Goal: Transaction & Acquisition: Purchase product/service

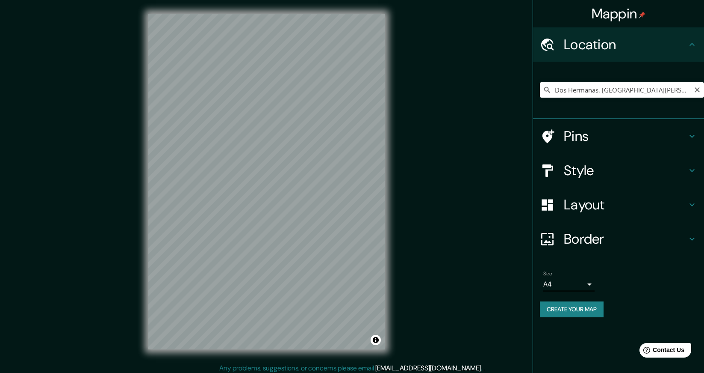
click at [631, 86] on input "Dos Hermanas, provincia de Sevilla, España" at bounding box center [622, 89] width 164 height 15
click at [631, 86] on input "Dos Hermanas, [GEOGRAPHIC_DATA][PERSON_NAME], [GEOGRAPHIC_DATA]" at bounding box center [622, 89] width 164 height 15
click at [652, 86] on input "Leipzig, Sajonia, Alemania" at bounding box center [622, 89] width 164 height 15
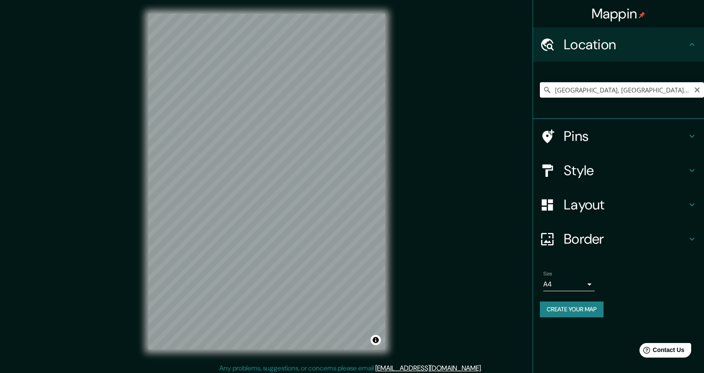
click at [652, 86] on input "Leipzig, Sajonia, Alemania" at bounding box center [622, 89] width 164 height 15
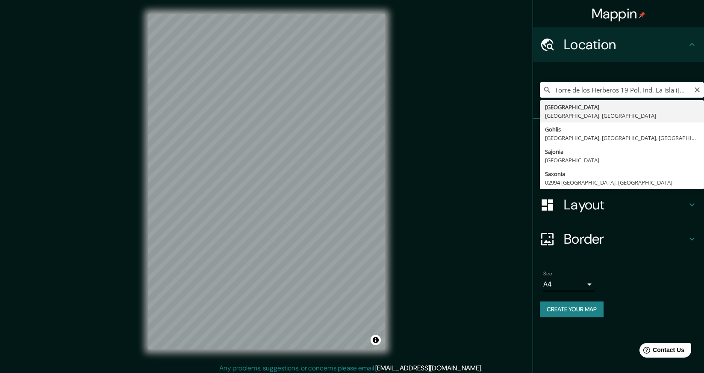
scroll to position [0, 35]
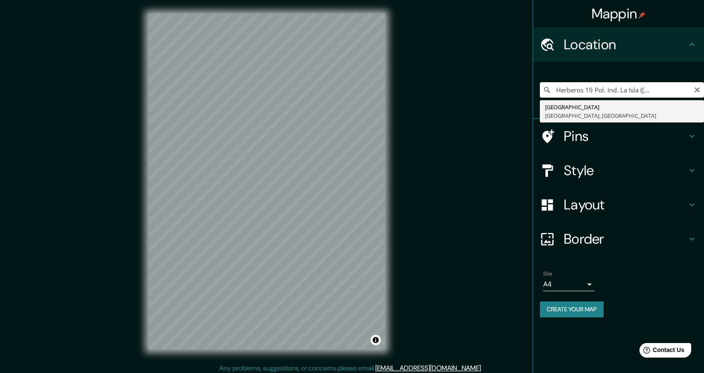
click at [643, 92] on input "Torre de los Herberos 19 Pol. Ind. La Isla (Dos Hermanas)" at bounding box center [622, 89] width 164 height 15
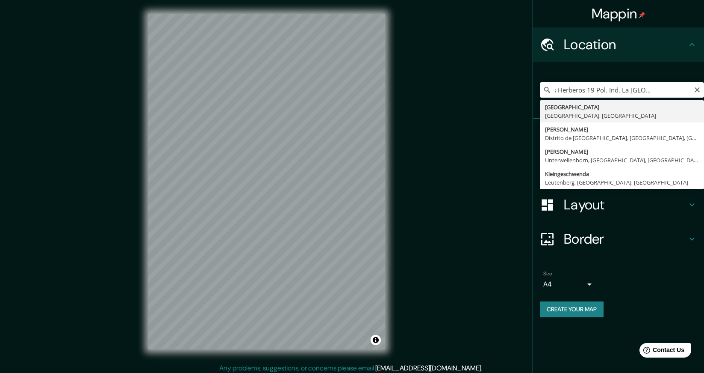
click at [690, 92] on input "Torre de los Herberos 19 Pol. Ind. La Isla Dos Hermanas)" at bounding box center [622, 89] width 164 height 15
click at [642, 91] on input "Torre de los Herberos 19 Pol. Ind. La Isla Dos Hermanas" at bounding box center [622, 89] width 164 height 15
drag, startPoint x: 642, startPoint y: 91, endPoint x: 597, endPoint y: 93, distance: 45.8
click at [597, 93] on input "Torre de los Herberos 19 Pol. Ind. La Isla Dos Hermanas" at bounding box center [622, 89] width 164 height 15
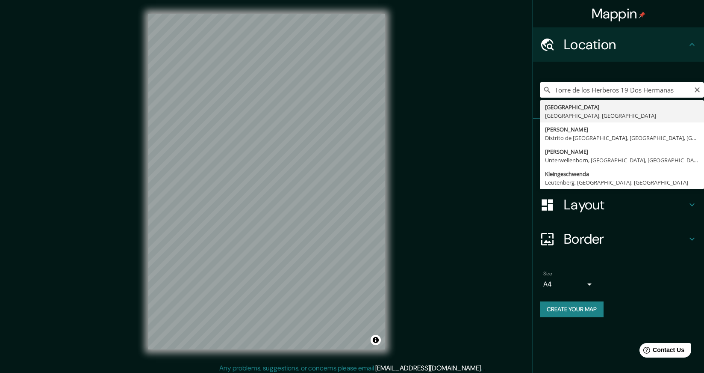
scroll to position [0, 0]
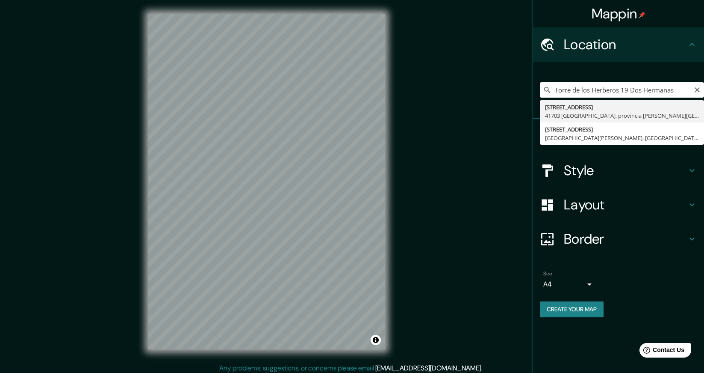
type input "[STREET_ADDRESS][PERSON_NAME]"
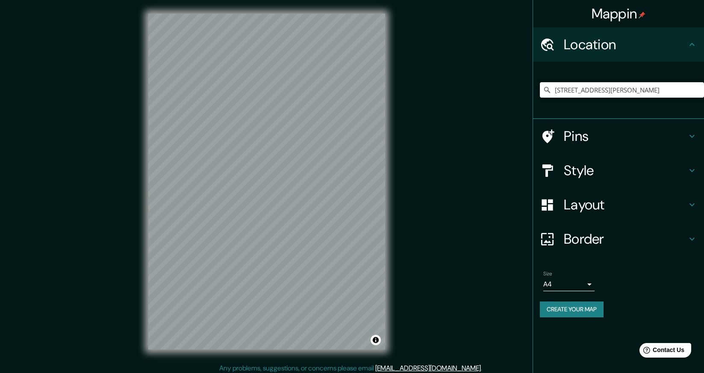
click at [580, 161] on div "Style" at bounding box center [618, 170] width 171 height 34
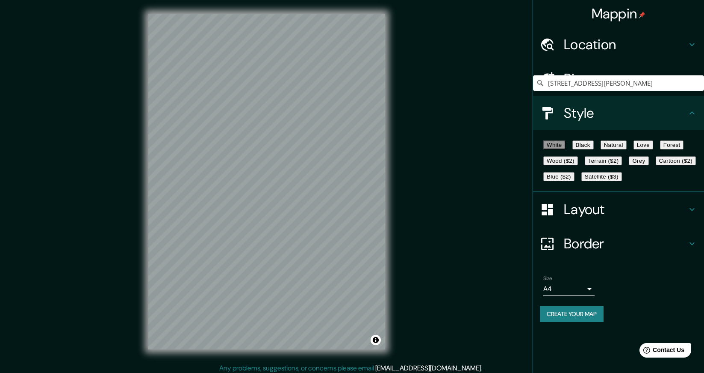
click at [587, 149] on button "Black" at bounding box center [583, 144] width 21 height 9
click at [627, 148] on button "Natural" at bounding box center [614, 144] width 26 height 9
click at [575, 181] on button "Blue ($2)" at bounding box center [559, 176] width 31 height 9
click at [564, 149] on button "White" at bounding box center [555, 144] width 22 height 9
click at [629, 165] on button "Grey" at bounding box center [639, 160] width 20 height 9
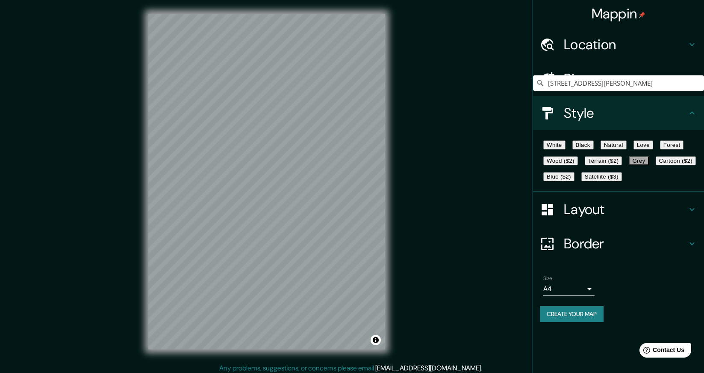
click at [589, 181] on button "Satellite ($3)" at bounding box center [602, 176] width 41 height 9
click at [656, 165] on button "Cartoon ($2)" at bounding box center [676, 160] width 40 height 9
click at [578, 165] on button "Wood ($2)" at bounding box center [561, 160] width 35 height 9
click at [660, 149] on button "Forest" at bounding box center [672, 144] width 24 height 9
click at [560, 183] on div "White Black Natural Love Forest Wood ($2) Terrain ($2) Grey Cartoon ($2) Blue (…" at bounding box center [622, 160] width 164 height 47
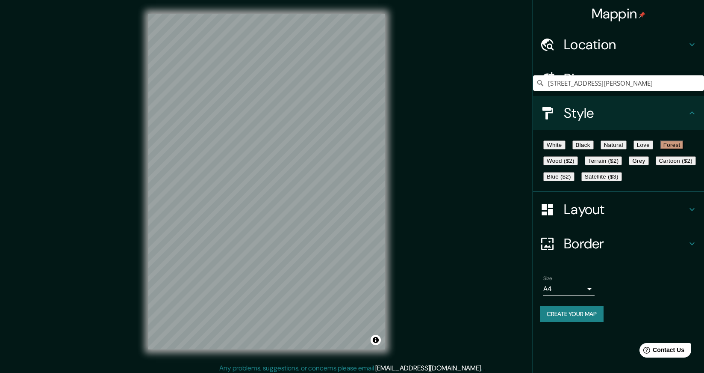
click at [629, 165] on button "Grey" at bounding box center [639, 160] width 20 height 9
click at [562, 155] on div "White Black Natural Love Forest Wood ($2) Terrain ($2) Grey Cartoon ($2) Blue (…" at bounding box center [622, 160] width 164 height 47
click at [562, 149] on button "White" at bounding box center [555, 144] width 22 height 9
click at [593, 149] on button "Black" at bounding box center [583, 144] width 21 height 9
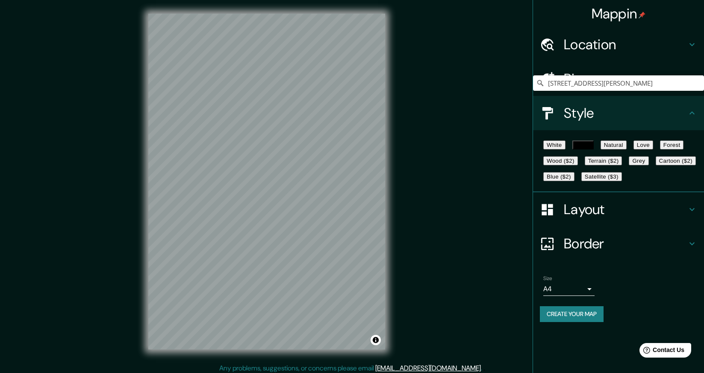
click at [627, 149] on button "Natural" at bounding box center [614, 144] width 26 height 9
click at [653, 149] on button "Love" at bounding box center [644, 144] width 20 height 9
click at [623, 165] on button "Terrain ($2)" at bounding box center [604, 160] width 38 height 9
click at [575, 181] on button "Blue ($2)" at bounding box center [559, 176] width 31 height 9
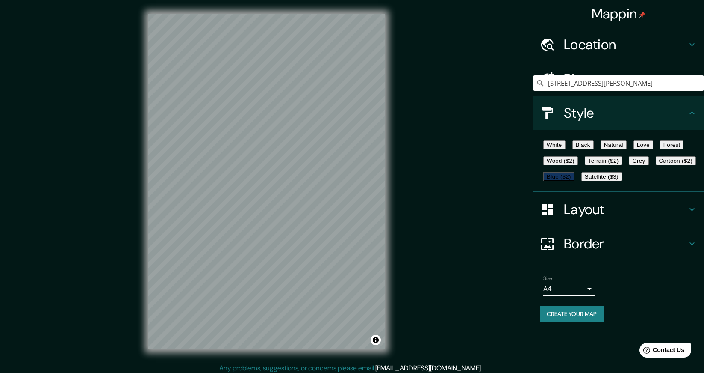
click at [623, 165] on button "Terrain ($2)" at bounding box center [604, 160] width 38 height 9
click at [548, 149] on button "White" at bounding box center [555, 144] width 22 height 9
click at [594, 149] on button "Black" at bounding box center [583, 144] width 21 height 9
click at [627, 146] on button "Natural" at bounding box center [614, 144] width 26 height 9
click at [653, 142] on button "Love" at bounding box center [644, 144] width 20 height 9
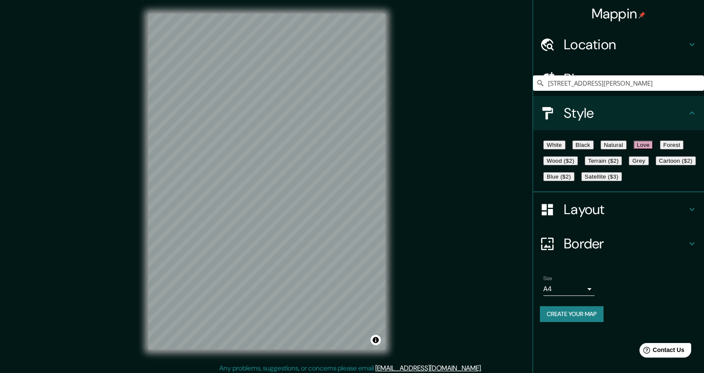
click at [660, 149] on button "Forest" at bounding box center [672, 144] width 24 height 9
click at [578, 165] on button "Wood ($2)" at bounding box center [561, 160] width 35 height 9
click at [623, 165] on button "Terrain ($2)" at bounding box center [604, 160] width 38 height 9
click at [575, 181] on button "Blue ($2)" at bounding box center [559, 176] width 31 height 9
click at [656, 165] on button "Cartoon ($2)" at bounding box center [676, 160] width 40 height 9
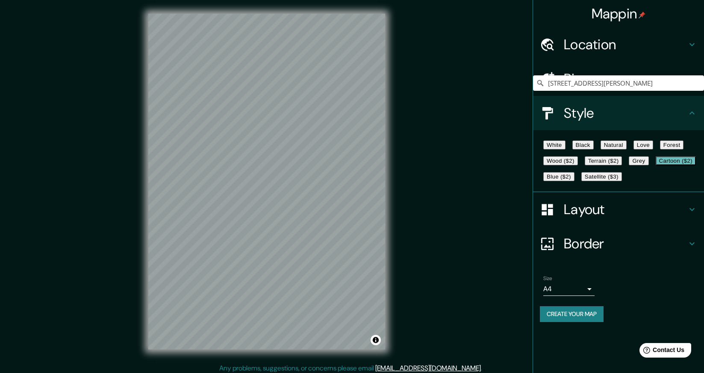
click at [629, 165] on button "Grey" at bounding box center [639, 160] width 20 height 9
click at [582, 181] on button "Satellite ($3)" at bounding box center [602, 176] width 41 height 9
click at [553, 149] on button "White" at bounding box center [555, 144] width 22 height 9
click at [607, 45] on h4 "Location" at bounding box center [625, 44] width 123 height 17
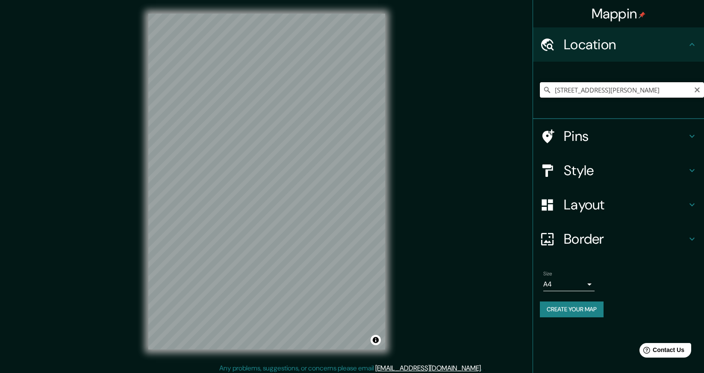
click at [612, 85] on input "[STREET_ADDRESS][PERSON_NAME]" at bounding box center [622, 89] width 164 height 15
click at [600, 64] on div "Calle Torre De Los Herberos 19, 41703 Dos Hermanas, provincia de Sevilla, Españ…" at bounding box center [618, 90] width 171 height 57
click at [582, 170] on h4 "Style" at bounding box center [625, 170] width 123 height 17
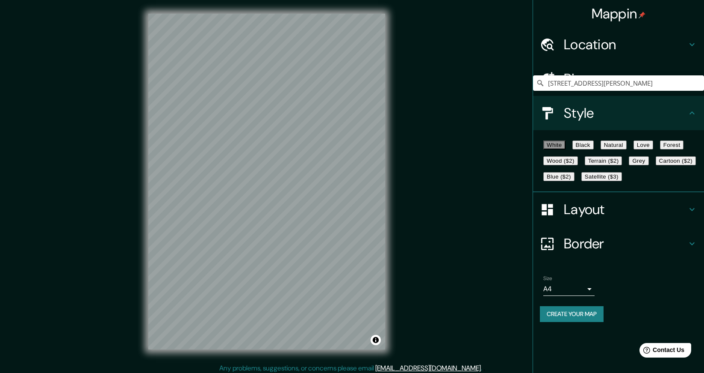
click at [591, 140] on div "White Black Natural Love Forest Wood ($2) Terrain ($2) Grey Cartoon ($2) Blue (…" at bounding box center [622, 160] width 164 height 47
click at [590, 145] on button "Black" at bounding box center [583, 144] width 21 height 9
click at [627, 149] on button "Natural" at bounding box center [614, 144] width 26 height 9
click at [653, 149] on button "Love" at bounding box center [644, 144] width 20 height 9
click at [578, 165] on button "Wood ($2)" at bounding box center [561, 160] width 35 height 9
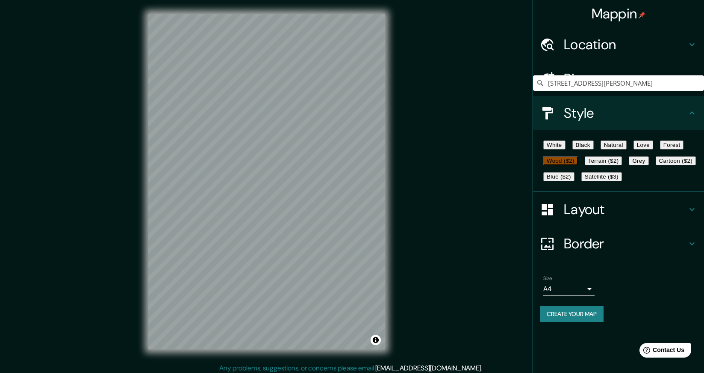
click at [660, 149] on button "Forest" at bounding box center [672, 144] width 24 height 9
click at [575, 181] on button "Blue ($2)" at bounding box center [559, 176] width 31 height 9
click at [623, 165] on button "Terrain ($2)" at bounding box center [604, 160] width 38 height 9
click at [582, 181] on button "Satellite ($3)" at bounding box center [602, 176] width 41 height 9
click at [629, 165] on button "Grey" at bounding box center [639, 160] width 20 height 9
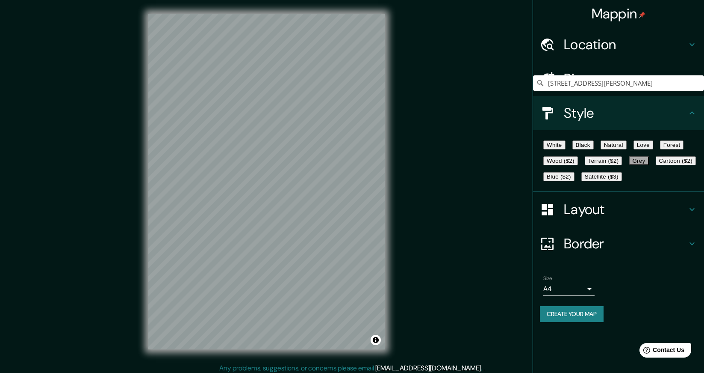
click at [660, 149] on button "Forest" at bounding box center [672, 144] width 24 height 9
click at [553, 149] on button "White" at bounding box center [555, 144] width 22 height 9
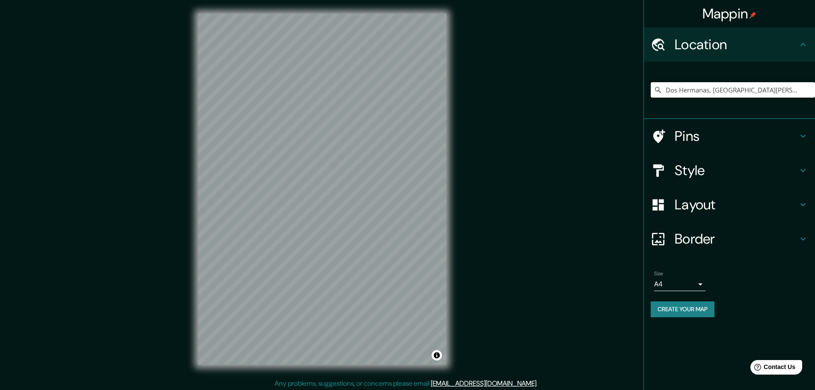
click at [800, 91] on input "Dos Hermanas, [GEOGRAPHIC_DATA][PERSON_NAME], [GEOGRAPHIC_DATA]" at bounding box center [732, 89] width 164 height 15
click at [677, 141] on h4 "Pins" at bounding box center [735, 135] width 123 height 17
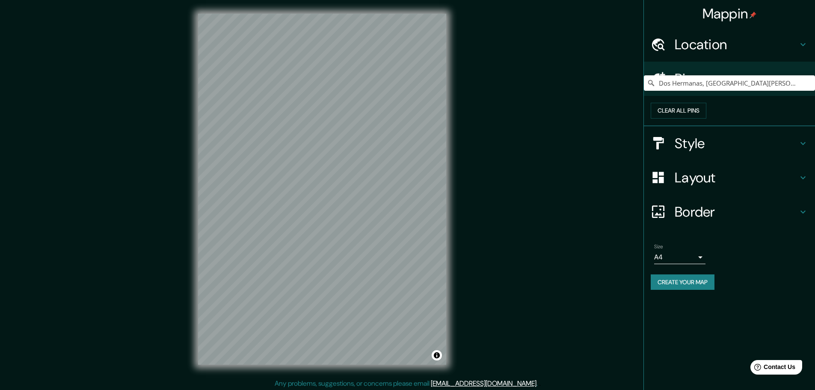
click at [686, 152] on h4 "Style" at bounding box center [735, 143] width 123 height 17
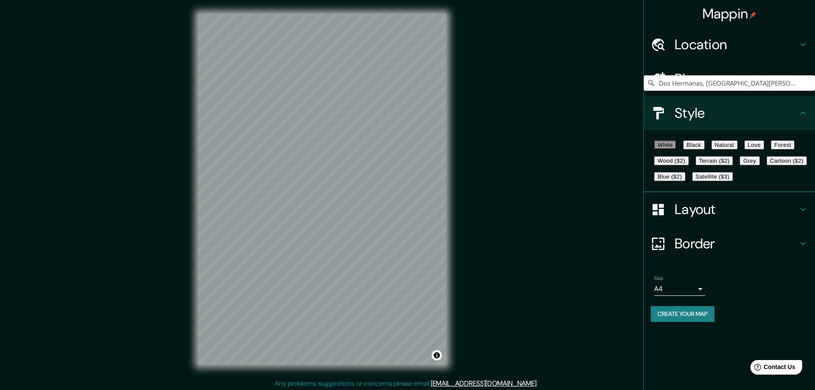
click at [674, 145] on button "White" at bounding box center [665, 144] width 22 height 9
click at [730, 49] on h4 "Location" at bounding box center [735, 44] width 123 height 17
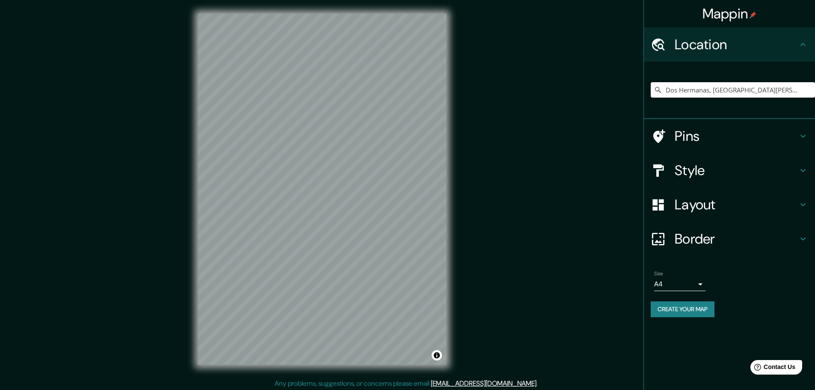
click at [802, 88] on input "Dos Hermanas, [GEOGRAPHIC_DATA][PERSON_NAME], [GEOGRAPHIC_DATA]" at bounding box center [732, 89] width 164 height 15
click at [705, 340] on div "Mappin Location Dos Hermanas, provincia de Sevilla, España Pins Style Layout Bo…" at bounding box center [728, 195] width 171 height 390
click at [717, 89] on input "Pick your city or area" at bounding box center [732, 89] width 164 height 15
paste input "[STREET_ADDRESS][PERSON_NAME]"
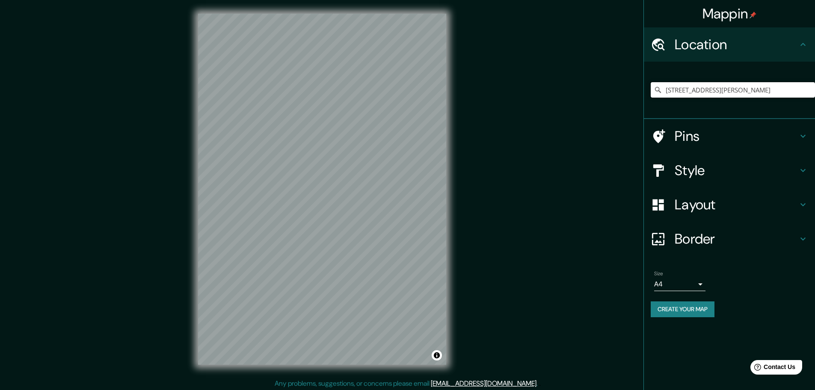
scroll to position [0, 111]
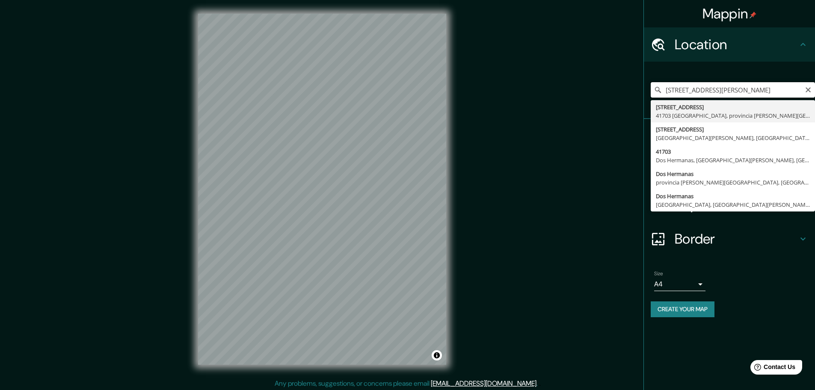
type input "[STREET_ADDRESS][PERSON_NAME]"
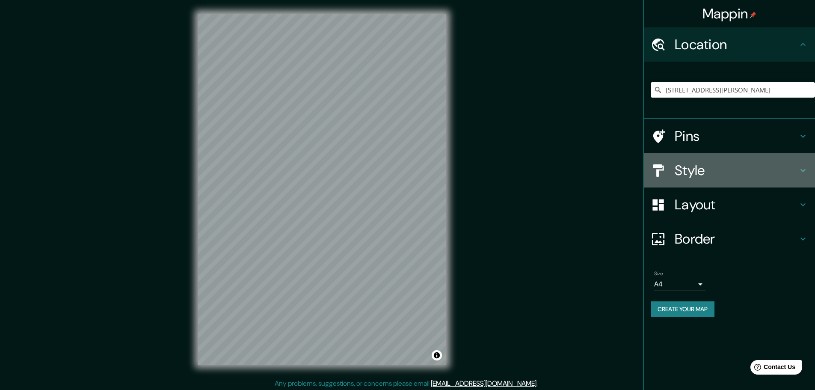
click at [706, 165] on h4 "Style" at bounding box center [735, 170] width 123 height 17
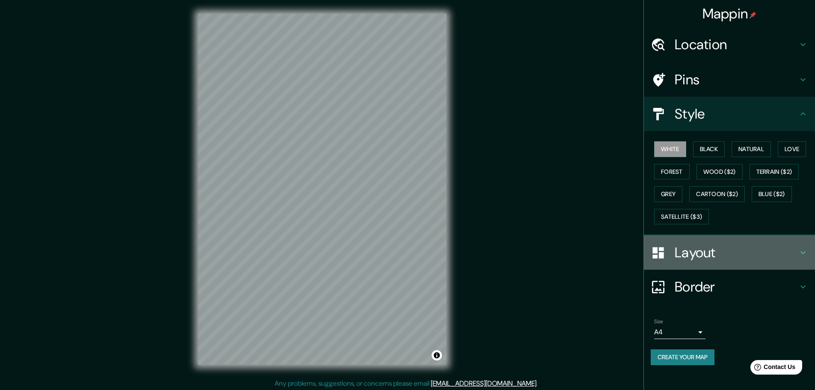
click at [722, 257] on h4 "Layout" at bounding box center [735, 252] width 123 height 17
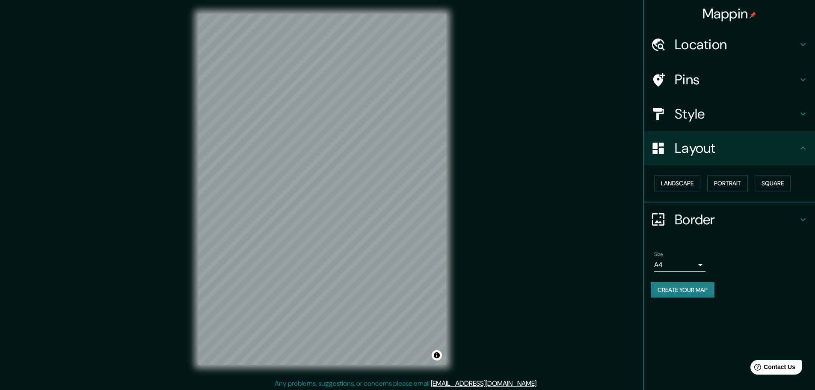
click at [710, 215] on h4 "Border" at bounding box center [735, 219] width 123 height 17
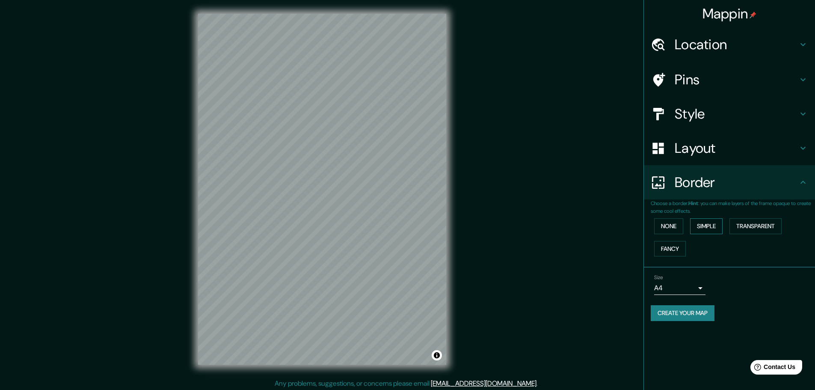
click at [701, 223] on button "Simple" at bounding box center [706, 226] width 33 height 16
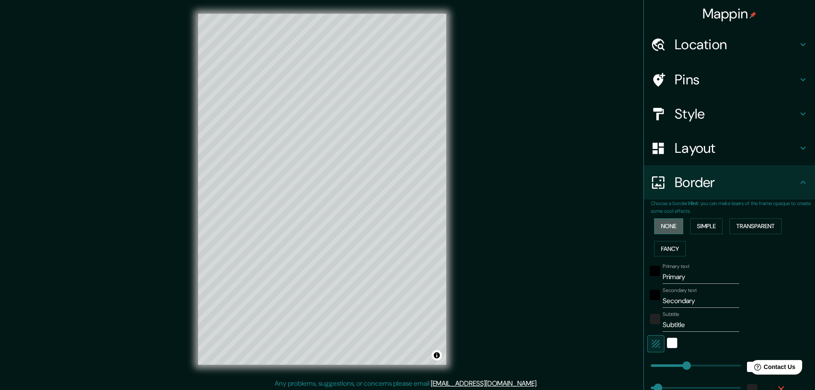
click at [666, 224] on button "None" at bounding box center [668, 226] width 29 height 16
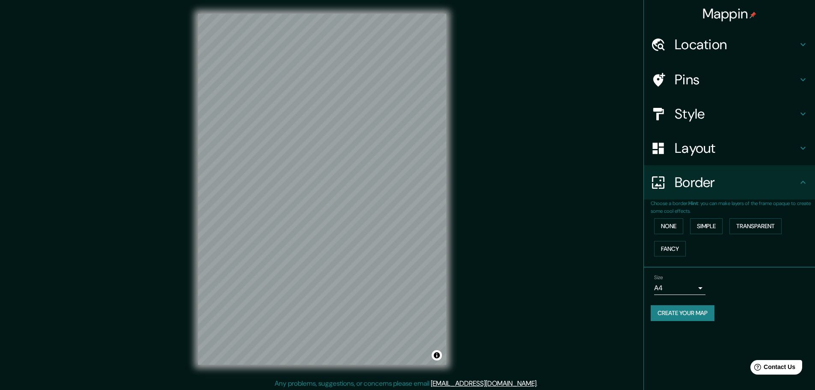
click at [692, 151] on h4 "Layout" at bounding box center [735, 147] width 123 height 17
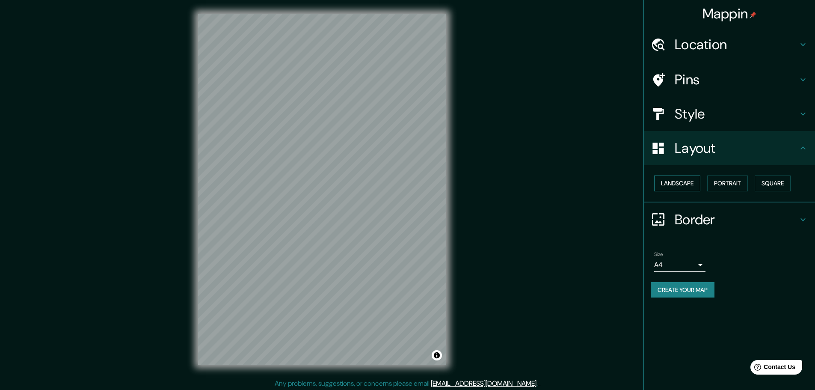
click at [681, 185] on button "Landscape" at bounding box center [677, 183] width 46 height 16
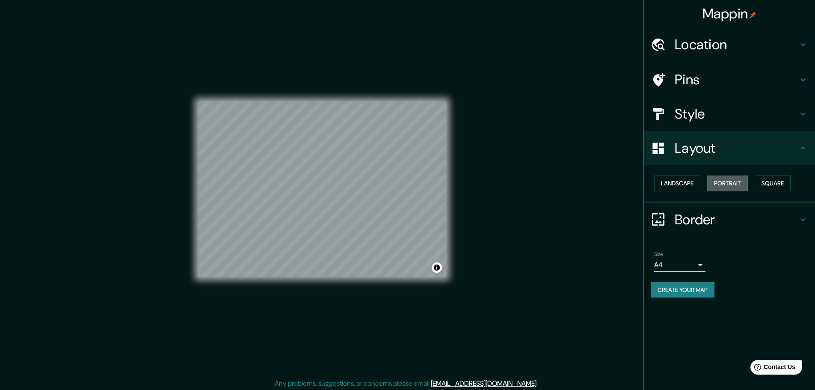
click at [714, 182] on button "Portrait" at bounding box center [727, 183] width 41 height 16
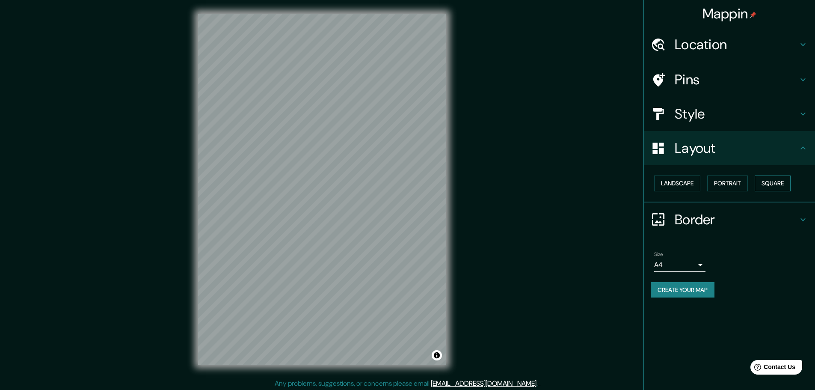
click at [775, 183] on button "Square" at bounding box center [772, 183] width 36 height 16
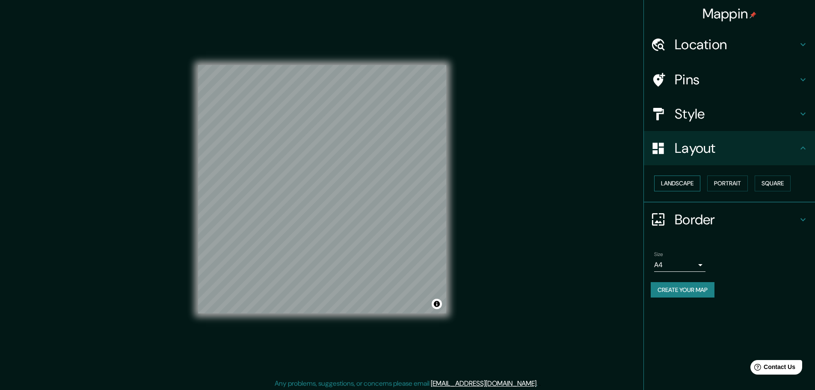
click at [697, 181] on button "Landscape" at bounding box center [677, 183] width 46 height 16
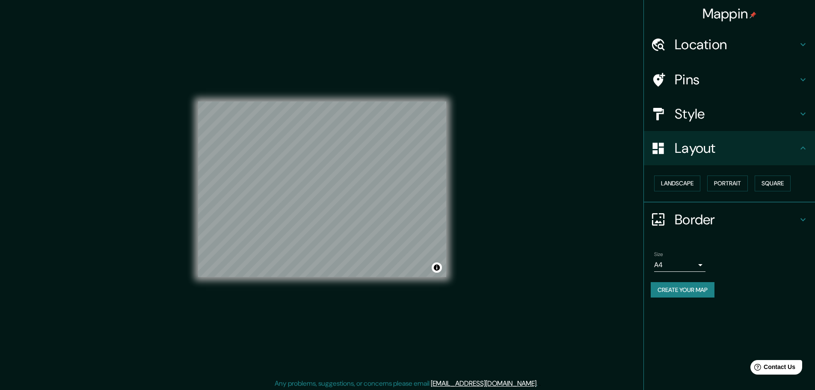
click at [698, 129] on div "Style" at bounding box center [729, 114] width 171 height 34
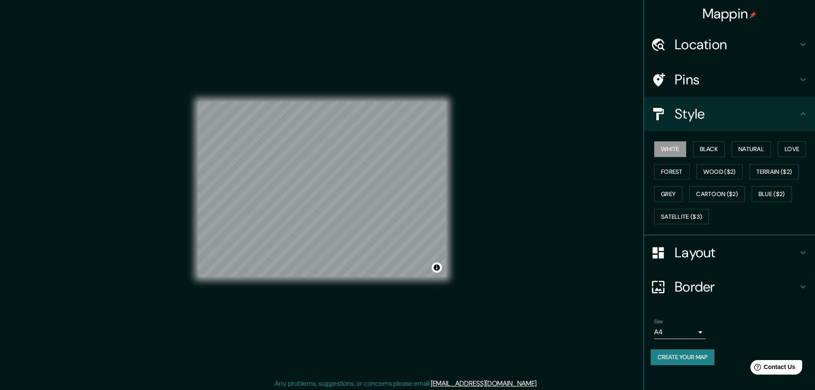
click at [698, 257] on h4 "Layout" at bounding box center [735, 252] width 123 height 17
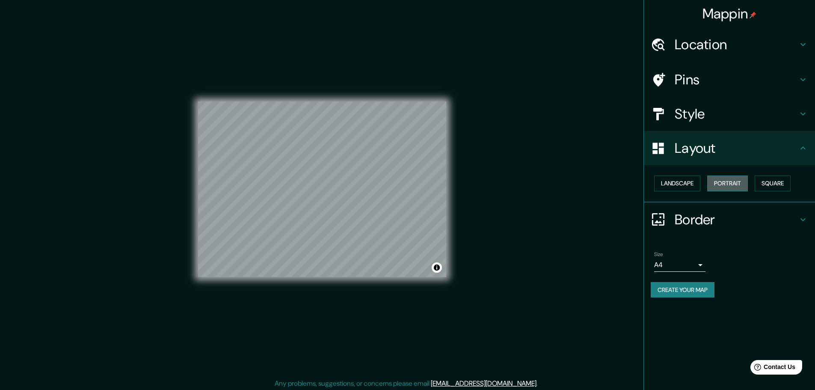
click at [742, 181] on button "Portrait" at bounding box center [727, 183] width 41 height 16
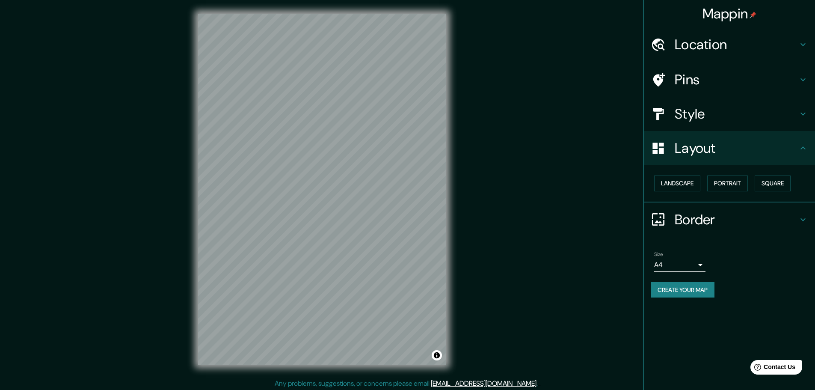
click at [713, 121] on h4 "Style" at bounding box center [735, 113] width 123 height 17
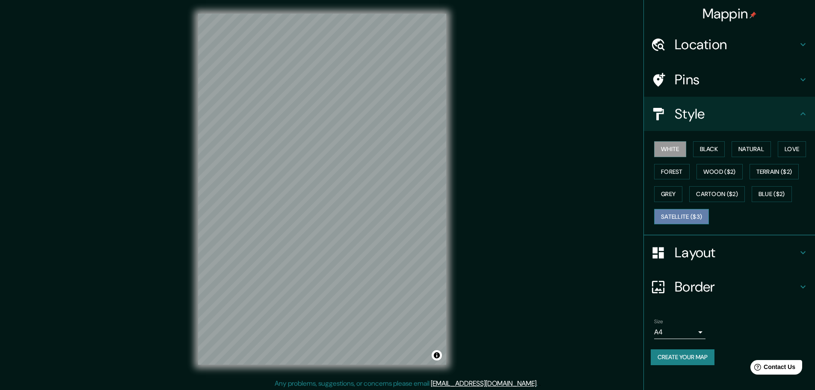
click at [691, 216] on button "Satellite ($3)" at bounding box center [681, 217] width 55 height 16
click at [677, 194] on button "Grey" at bounding box center [668, 194] width 28 height 16
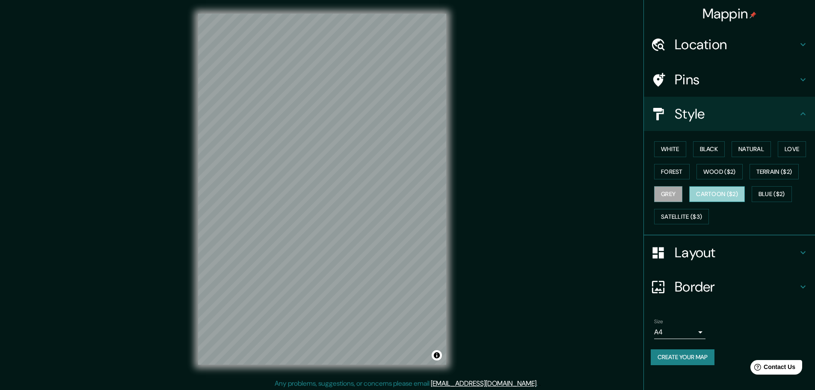
click at [709, 193] on button "Cartoon ($2)" at bounding box center [717, 194] width 56 height 16
click at [763, 198] on button "Blue ($2)" at bounding box center [771, 194] width 40 height 16
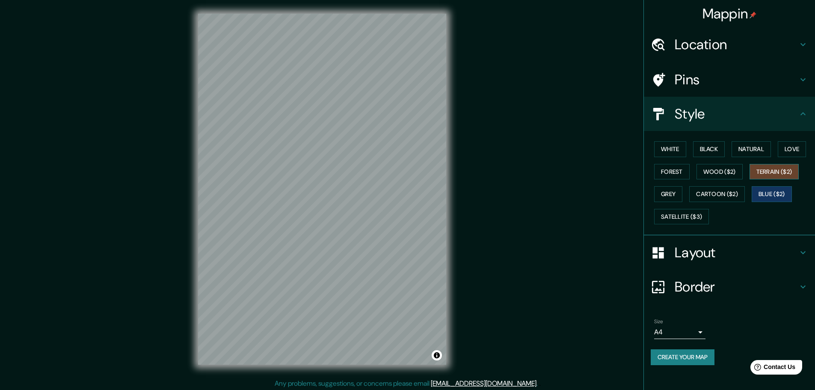
click at [761, 167] on button "Terrain ($2)" at bounding box center [774, 172] width 50 height 16
click at [716, 176] on button "Wood ($2)" at bounding box center [719, 172] width 46 height 16
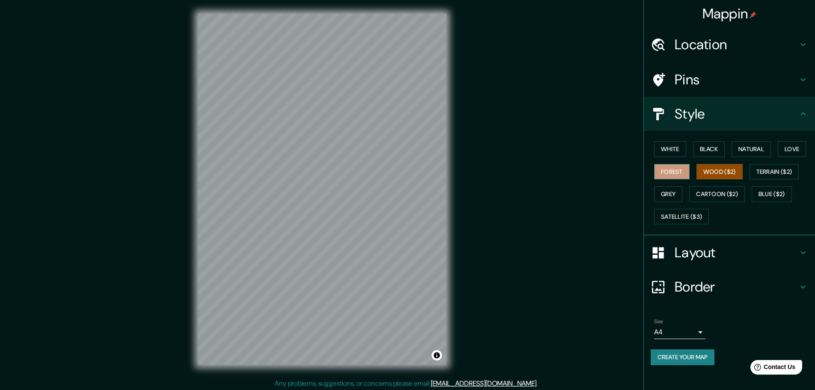
click at [680, 167] on button "Forest" at bounding box center [671, 172] width 35 height 16
click at [681, 156] on button "White" at bounding box center [670, 149] width 32 height 16
click at [711, 156] on button "Black" at bounding box center [709, 149] width 32 height 16
click at [754, 152] on button "Natural" at bounding box center [750, 149] width 39 height 16
click at [785, 151] on button "Love" at bounding box center [792, 149] width 28 height 16
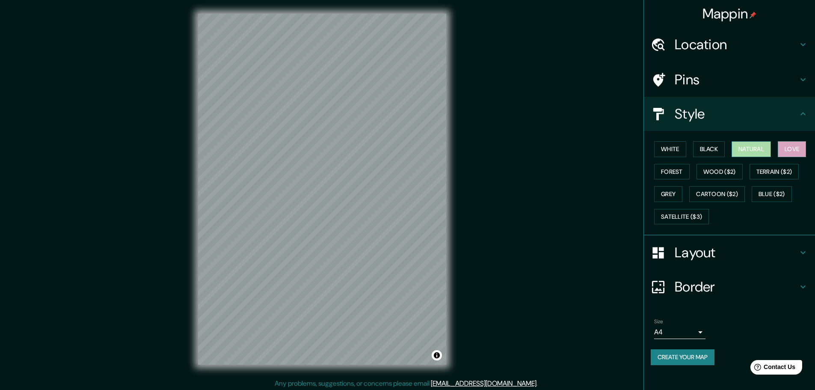
click at [750, 152] on button "Natural" at bounding box center [750, 149] width 39 height 16
click at [679, 153] on button "White" at bounding box center [670, 149] width 32 height 16
